Goal: Obtain resource: Download file/media

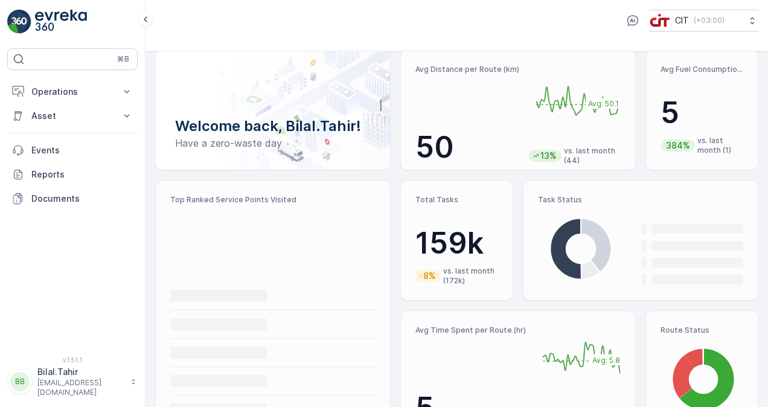
scroll to position [60, 0]
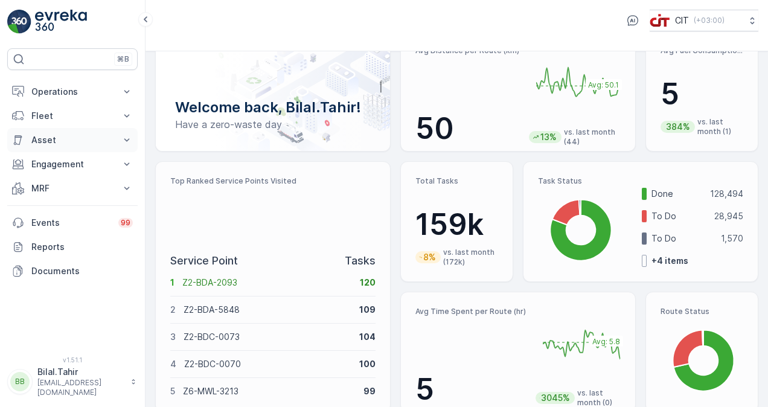
click at [109, 139] on p "Asset" at bounding box center [72, 140] width 82 height 12
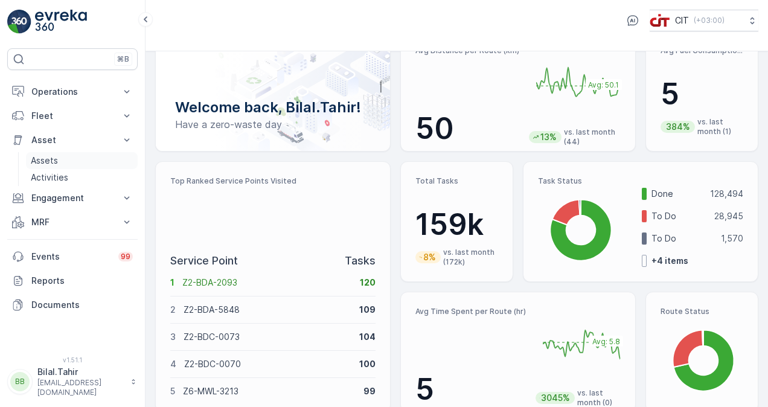
click at [108, 167] on link "Assets" at bounding box center [82, 160] width 112 height 17
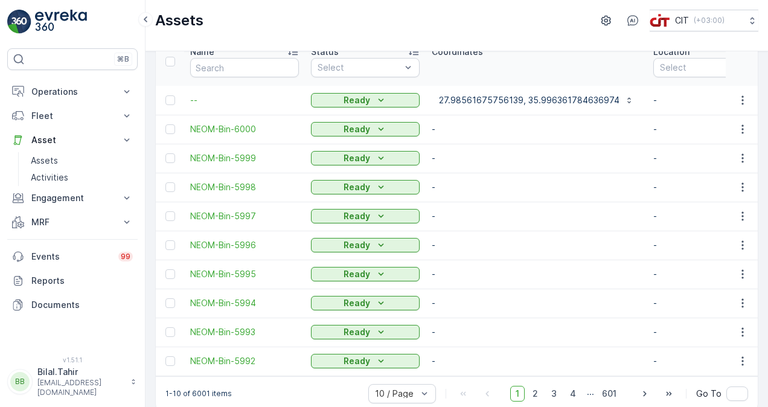
scroll to position [78, 0]
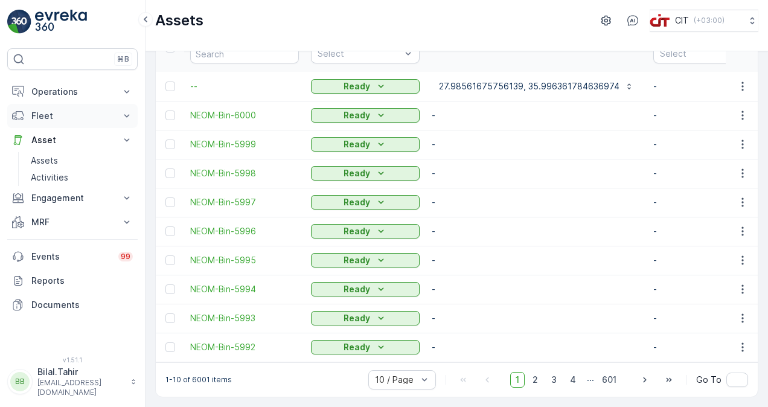
click at [105, 116] on p "Fleet" at bounding box center [72, 116] width 82 height 12
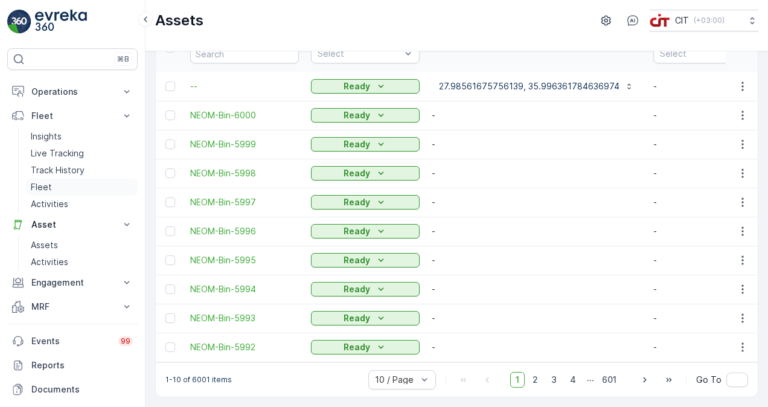
click at [106, 194] on link "Fleet" at bounding box center [82, 187] width 112 height 17
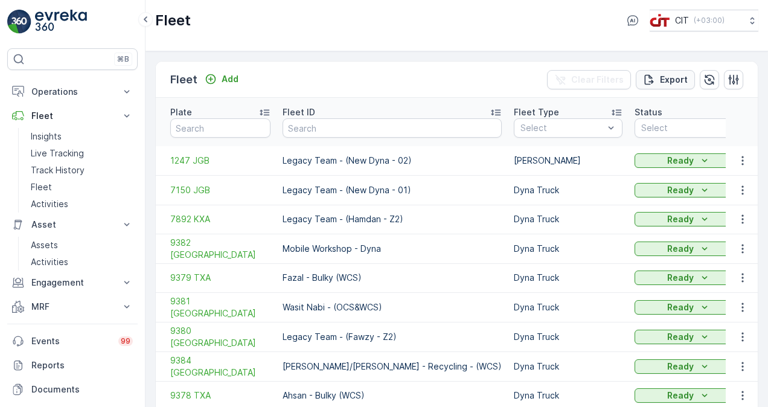
click at [668, 80] on p "Export" at bounding box center [674, 80] width 28 height 12
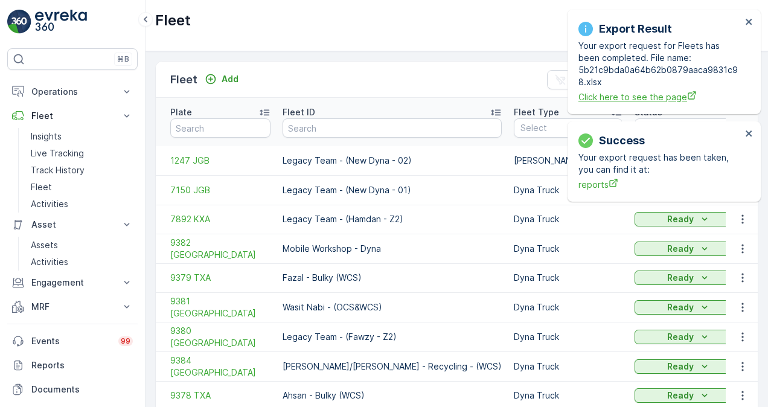
click at [637, 99] on span "Click here to see the page" at bounding box center [659, 97] width 163 height 13
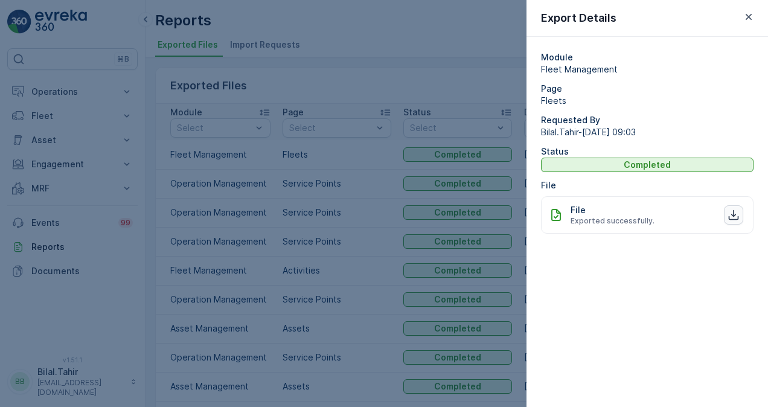
click at [738, 216] on icon "button" at bounding box center [734, 215] width 10 height 10
